Goal: Task Accomplishment & Management: Manage account settings

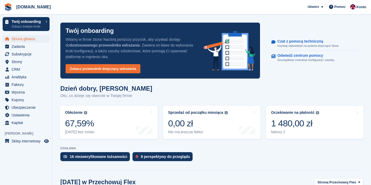
click at [190, 93] on div "Dzień dobry, Mateusz Oto, co dzieje się obecnie w Twojej firmie" at bounding box center [211, 95] width 303 height 20
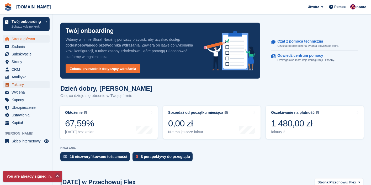
click at [20, 86] on span "Faktury" at bounding box center [27, 84] width 31 height 7
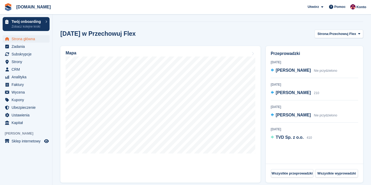
scroll to position [149, 0]
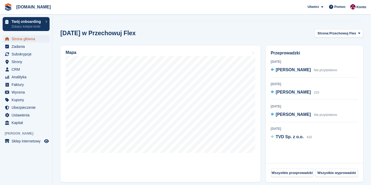
click at [22, 39] on span "Strona główna" at bounding box center [27, 38] width 31 height 7
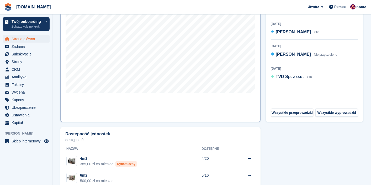
scroll to position [208, 0]
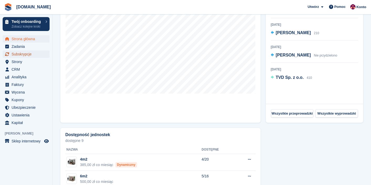
click at [19, 56] on span "Subskrypcje" at bounding box center [27, 53] width 31 height 7
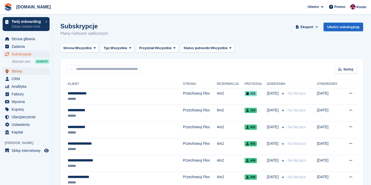
click at [21, 72] on span "Strony" at bounding box center [27, 70] width 31 height 7
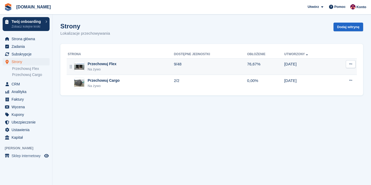
click at [297, 69] on td "11 Nov" at bounding box center [309, 66] width 50 height 17
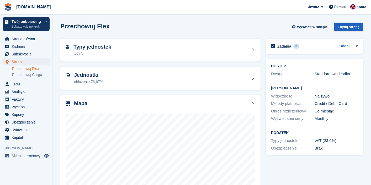
click at [336, 29] on div "Edytuj stronę" at bounding box center [348, 27] width 29 height 9
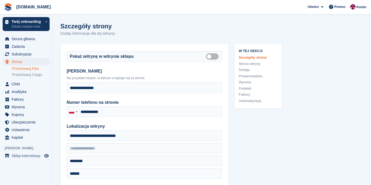
click at [253, 77] on link "Przeprowadzka" at bounding box center [258, 75] width 39 height 5
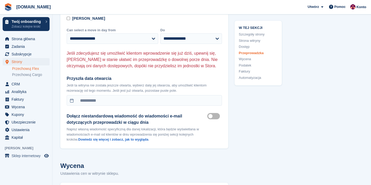
scroll to position [1704, 0]
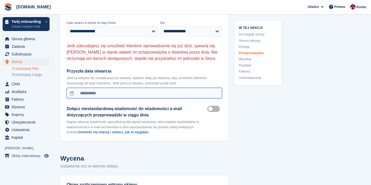
click at [100, 98] on input "**********" at bounding box center [144, 93] width 155 height 10
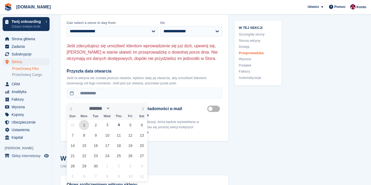
click at [87, 126] on span "1" at bounding box center [84, 125] width 10 height 10
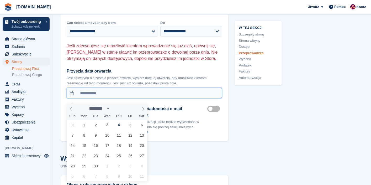
type input "**********"
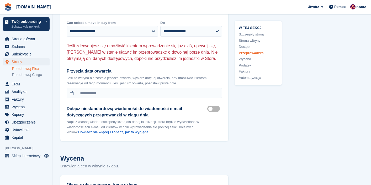
click at [122, 163] on h2 "Wycena" at bounding box center [144, 157] width 168 height 9
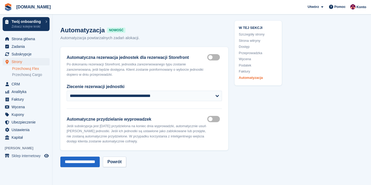
scroll to position [2359, 0]
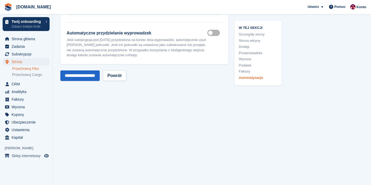
click at [70, 80] on input "**********" at bounding box center [79, 75] width 39 height 10
